Goal: Task Accomplishment & Management: Manage account settings

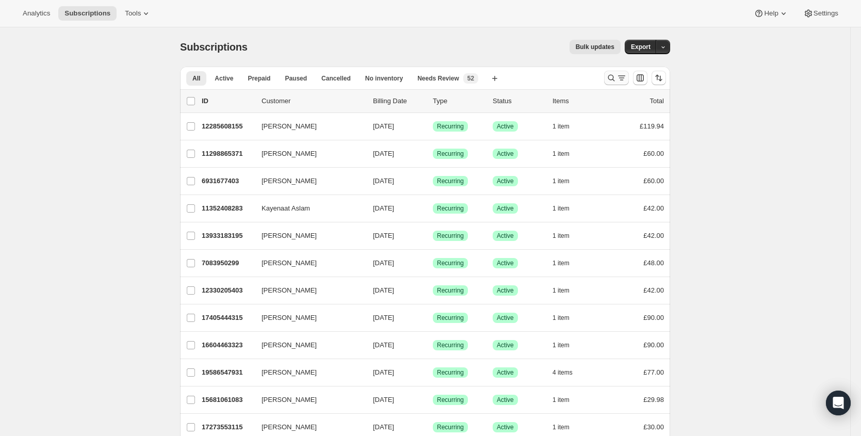
click at [621, 80] on icon "Search and filter results" at bounding box center [621, 78] width 10 height 10
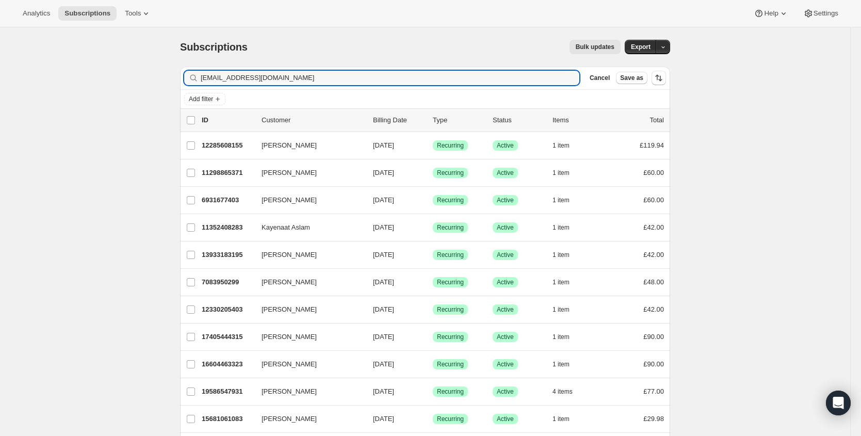
type input "[EMAIL_ADDRESS][DOMAIN_NAME]"
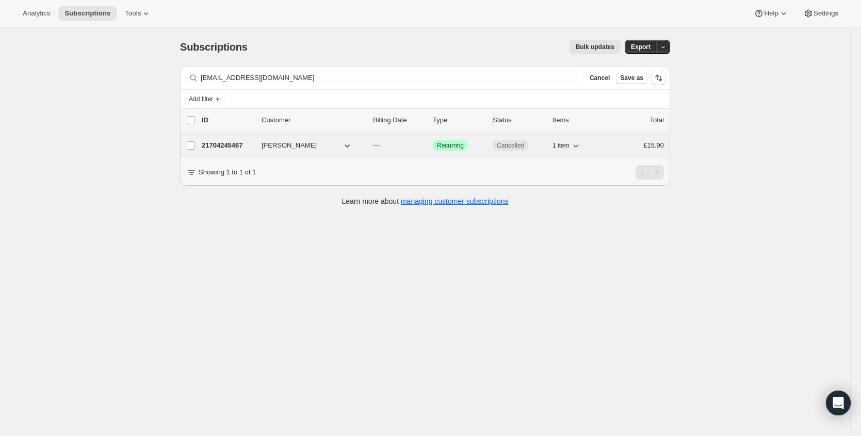
click at [230, 143] on p "21704245467" at bounding box center [228, 145] width 52 height 10
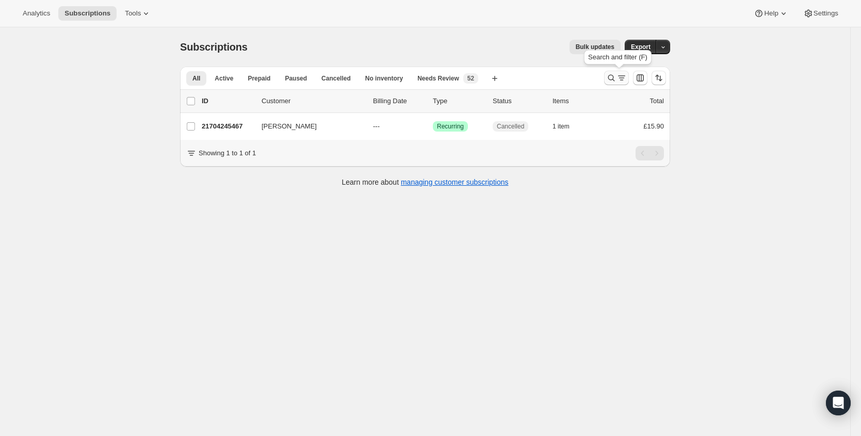
click at [612, 79] on icon "Search and filter results" at bounding box center [611, 78] width 7 height 7
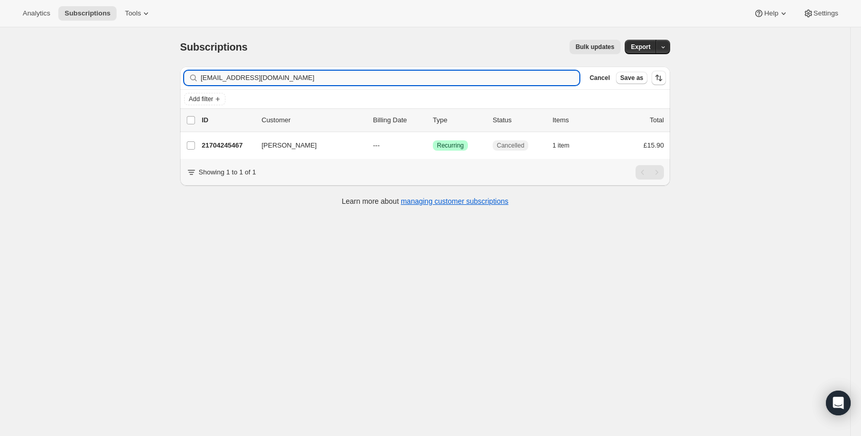
click at [409, 75] on input "[EMAIL_ADDRESS][DOMAIN_NAME]" at bounding box center [390, 78] width 379 height 14
type input "[EMAIL_ADDRESS][DOMAIN_NAME]"
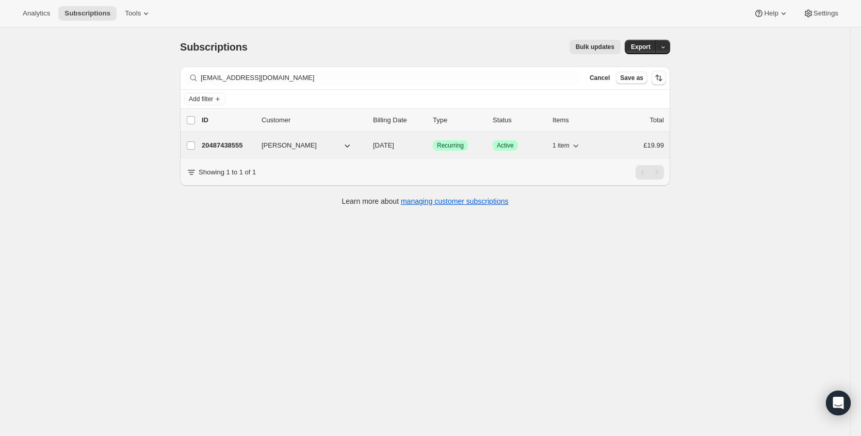
click at [232, 151] on div "20487438555 [PERSON_NAME] [DATE] Success Recurring Success Active 1 item £19.99" at bounding box center [433, 145] width 462 height 14
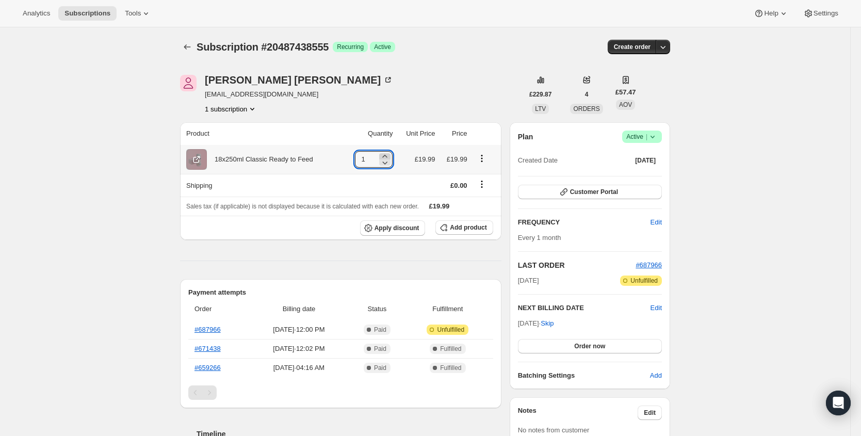
click at [387, 154] on icon at bounding box center [385, 156] width 10 height 10
type input "2"
click at [603, 349] on span "Order now" at bounding box center [589, 346] width 31 height 8
click at [608, 346] on span "Click to confirm" at bounding box center [589, 346] width 47 height 8
